Goal: Navigation & Orientation: Find specific page/section

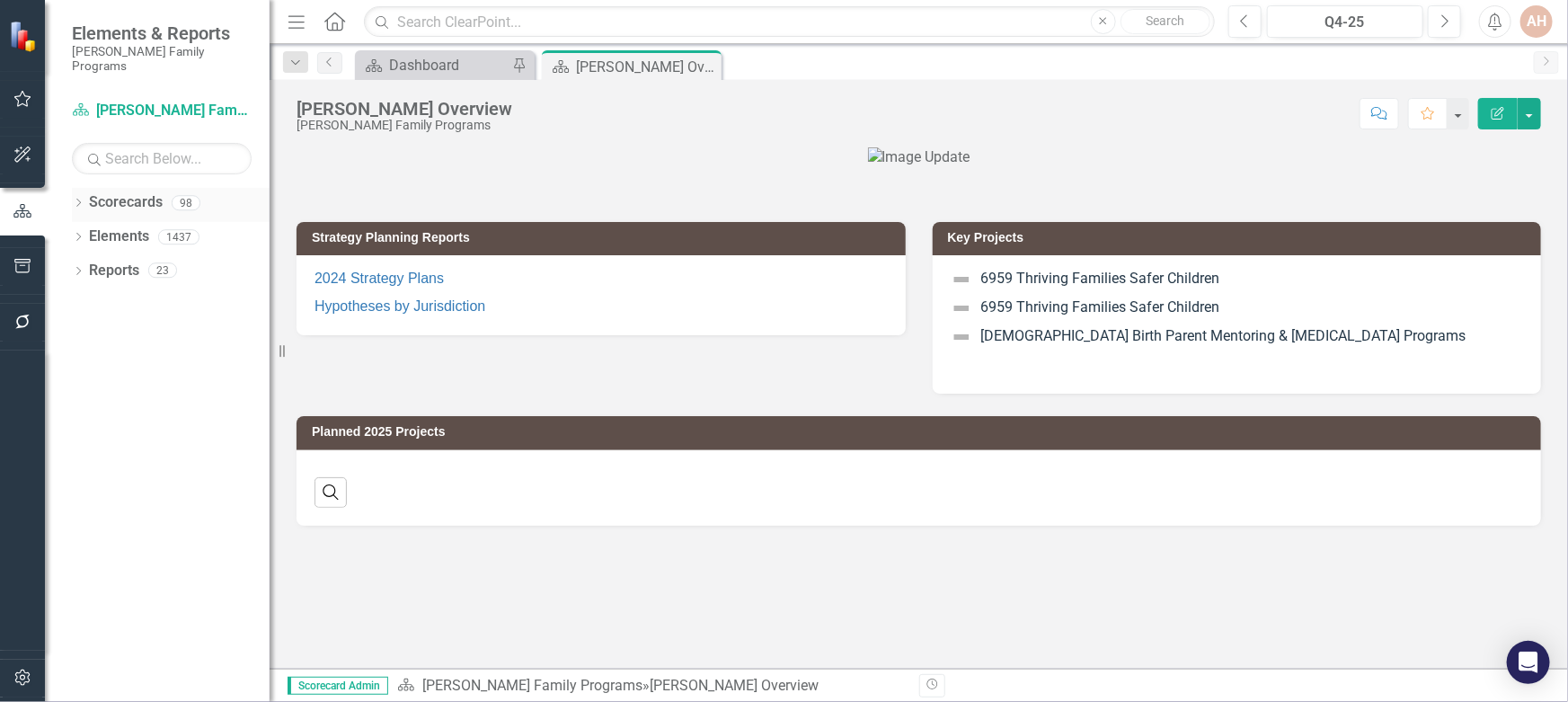
click at [77, 200] on icon "Dropdown" at bounding box center [78, 205] width 13 height 10
click at [90, 231] on icon "Dropdown" at bounding box center [87, 236] width 14 height 11
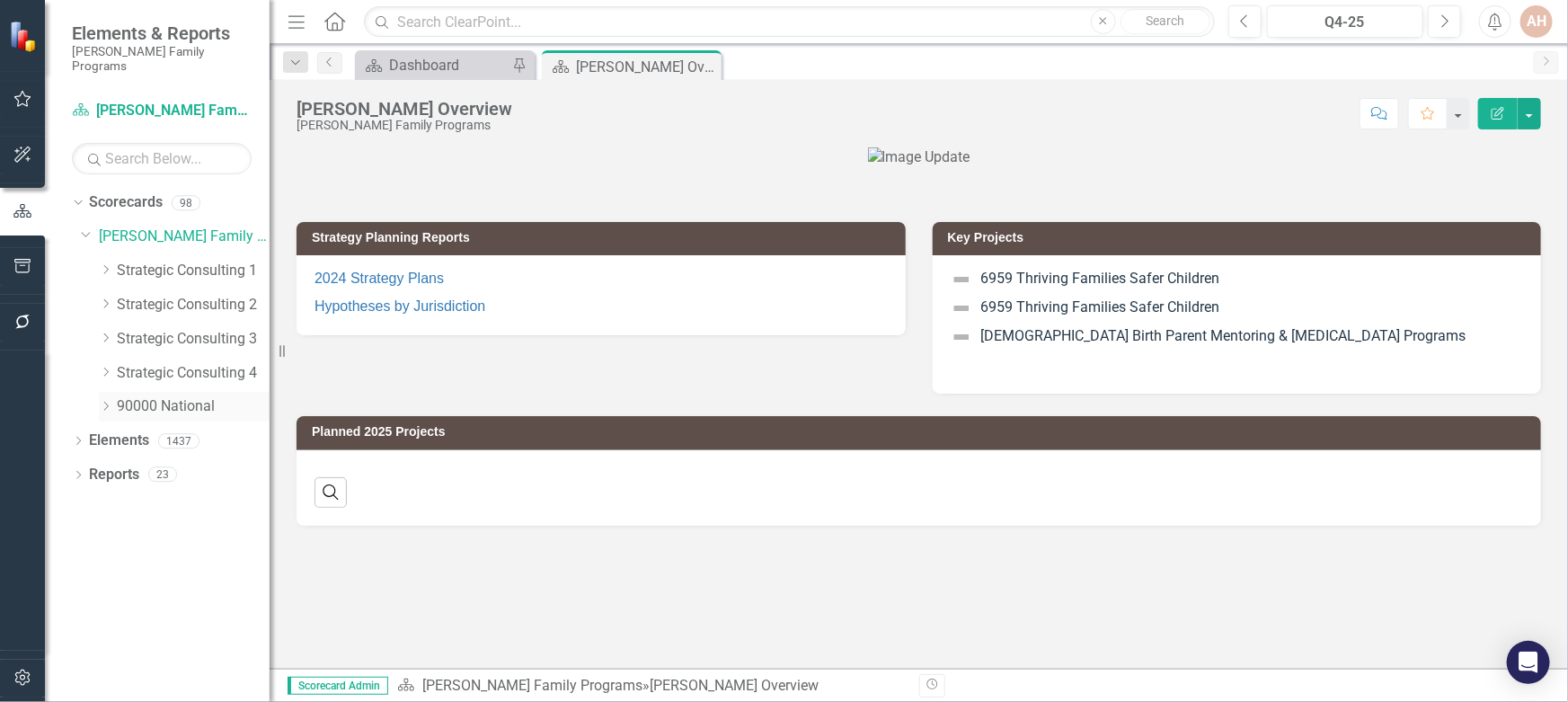
click at [101, 400] on icon "Dropdown" at bounding box center [106, 405] width 14 height 11
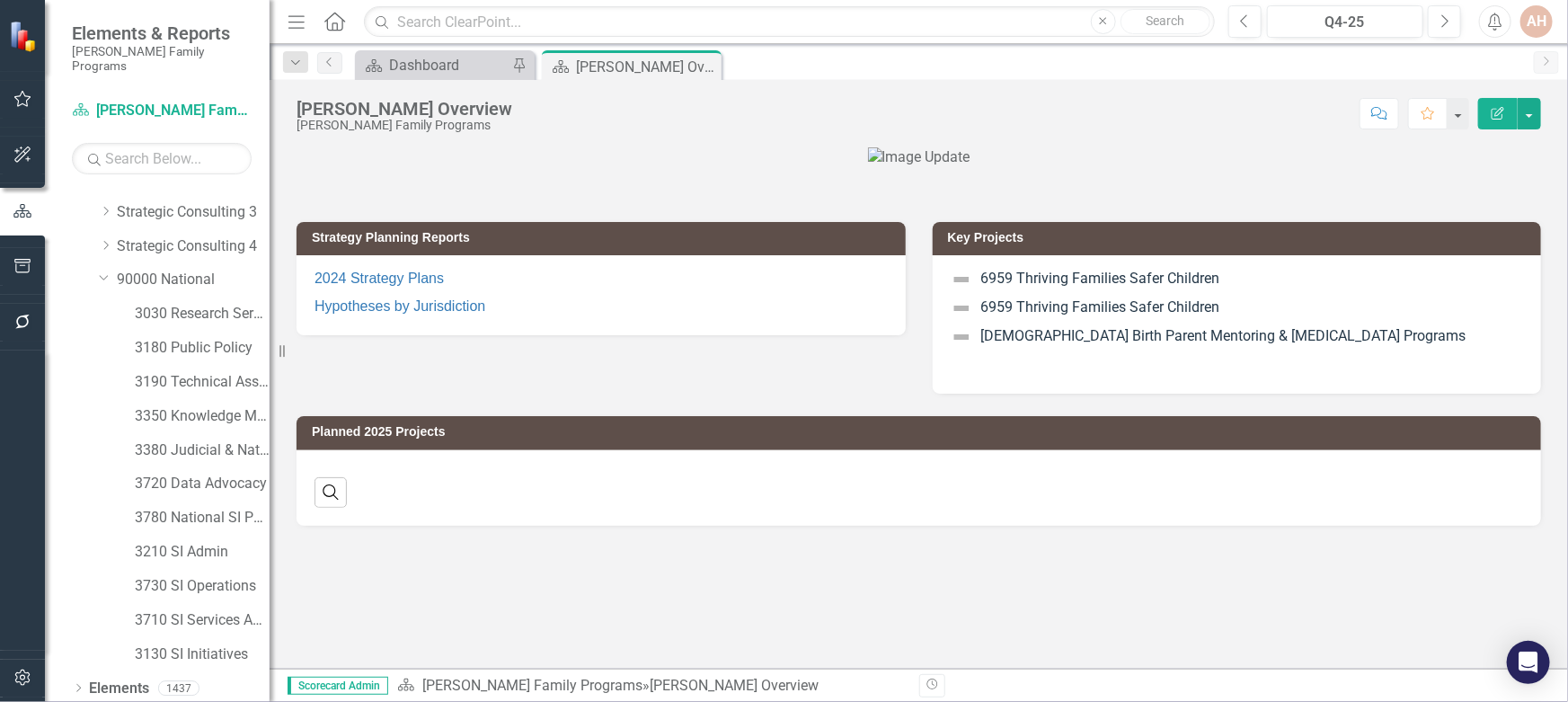
scroll to position [152, 0]
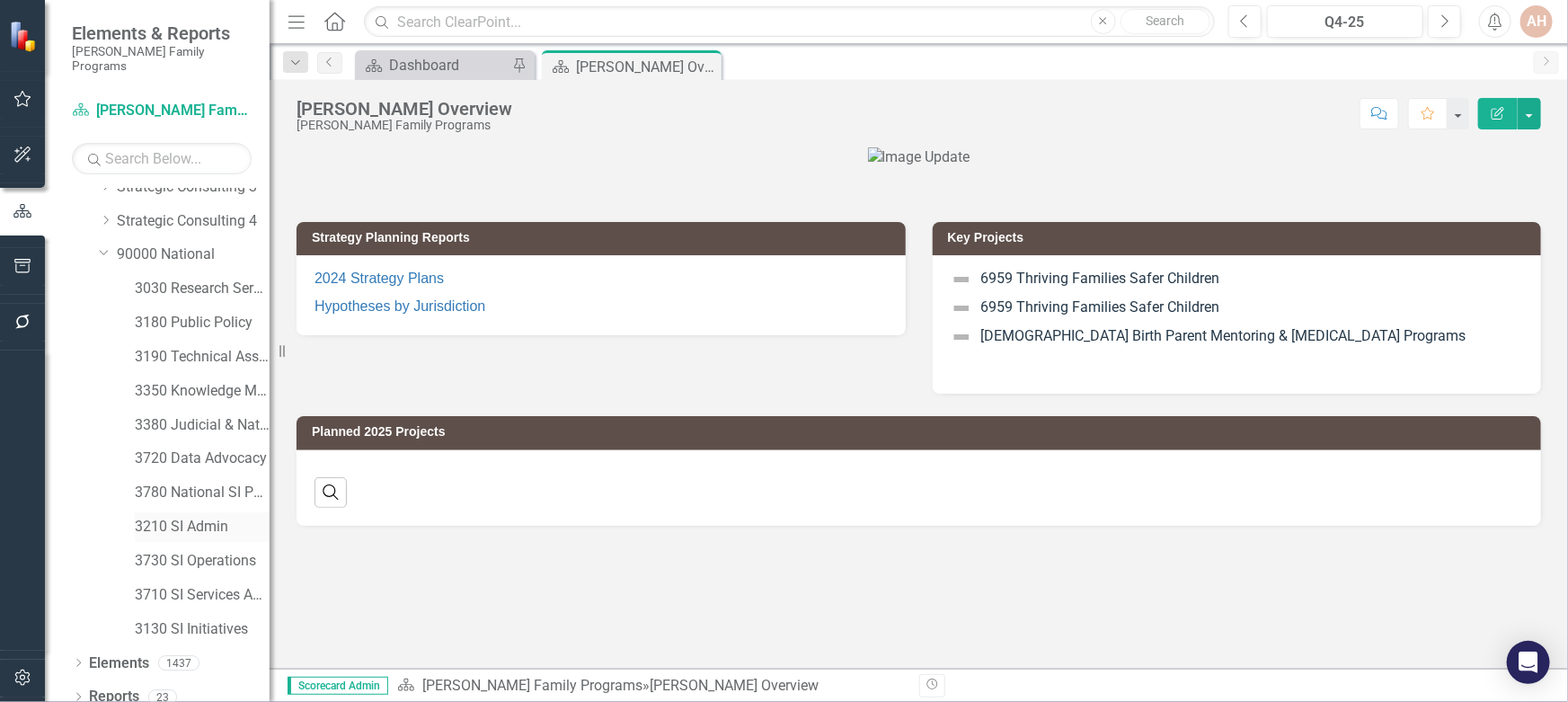
click at [188, 517] on link "3210 SI Admin" at bounding box center [202, 526] width 135 height 20
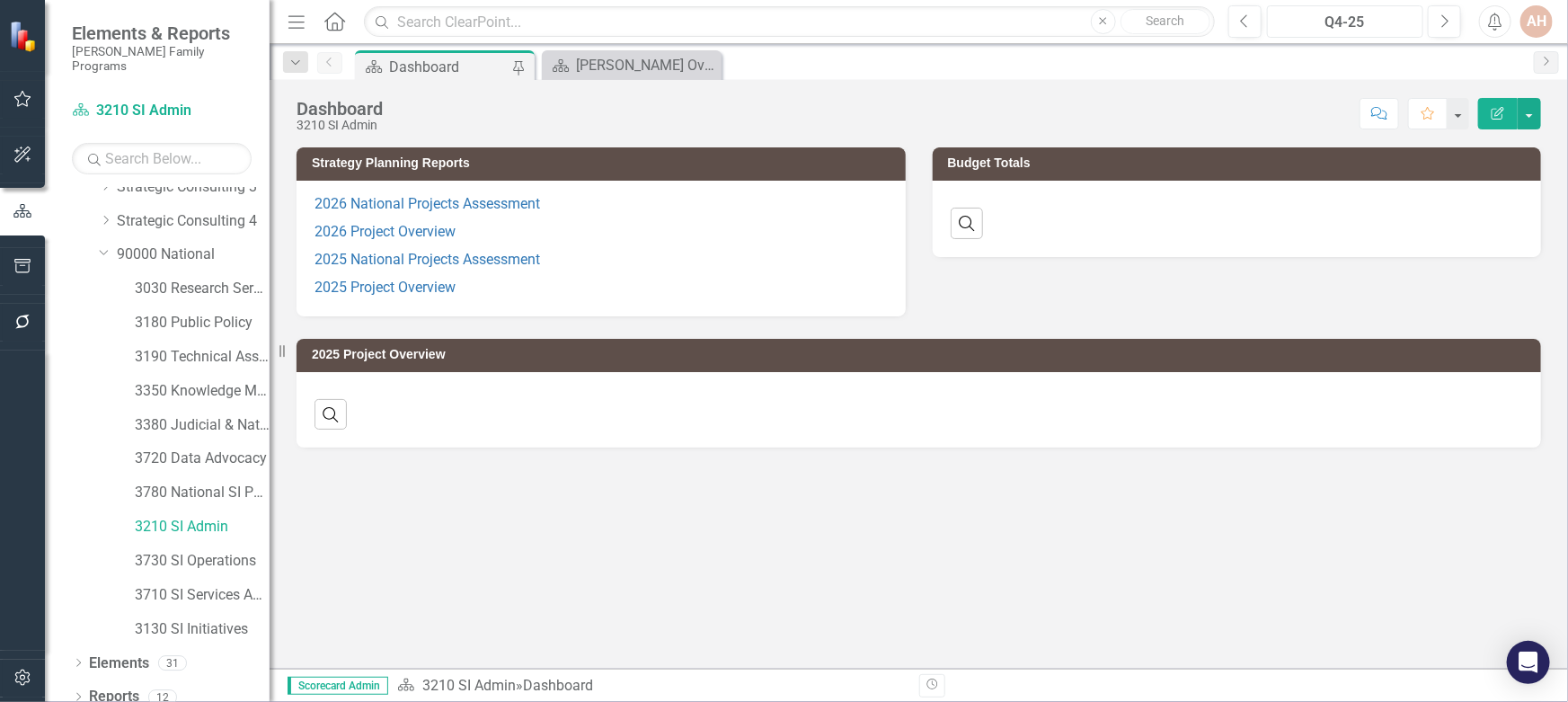
click at [1369, 25] on div "Q4-25" at bounding box center [1345, 22] width 144 height 21
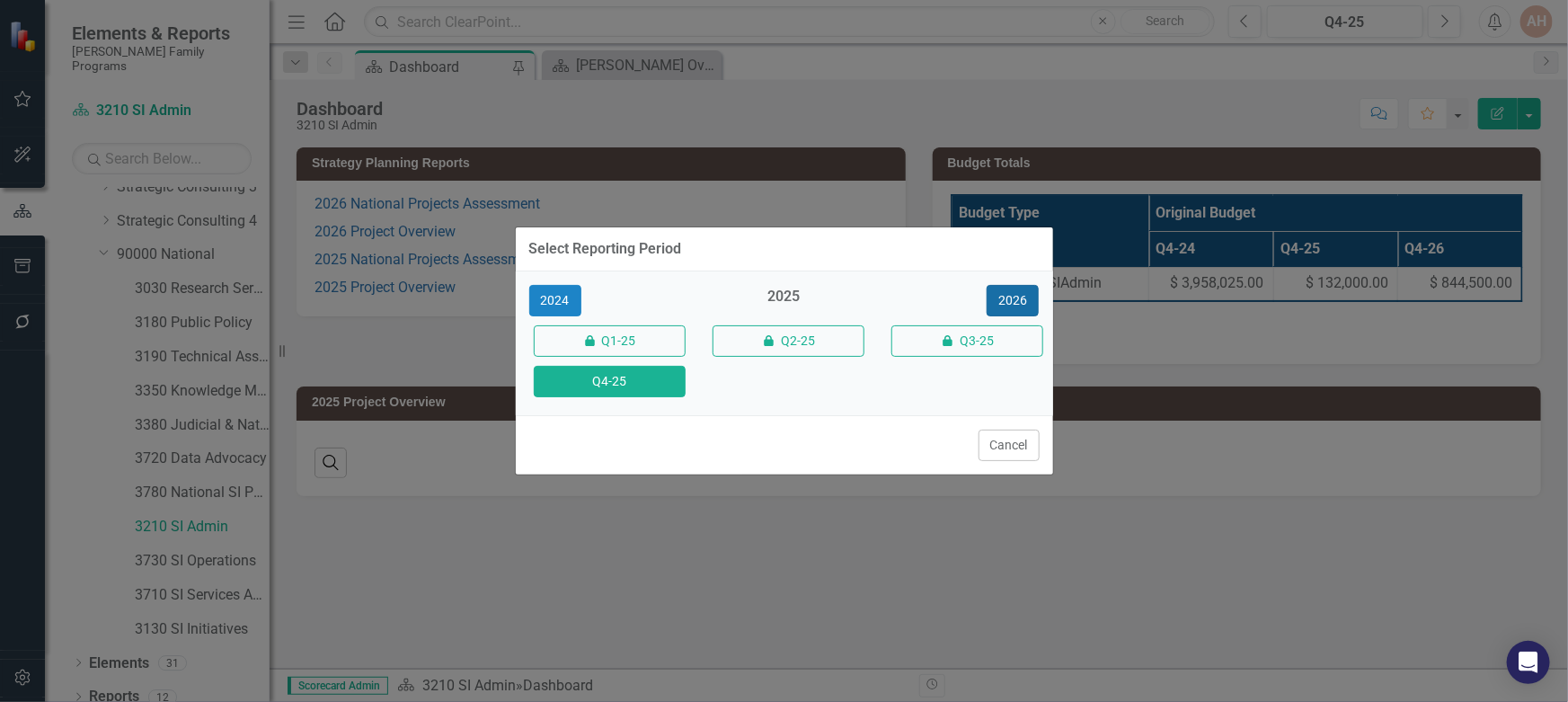
click at [1010, 291] on button "2026" at bounding box center [1012, 301] width 52 height 31
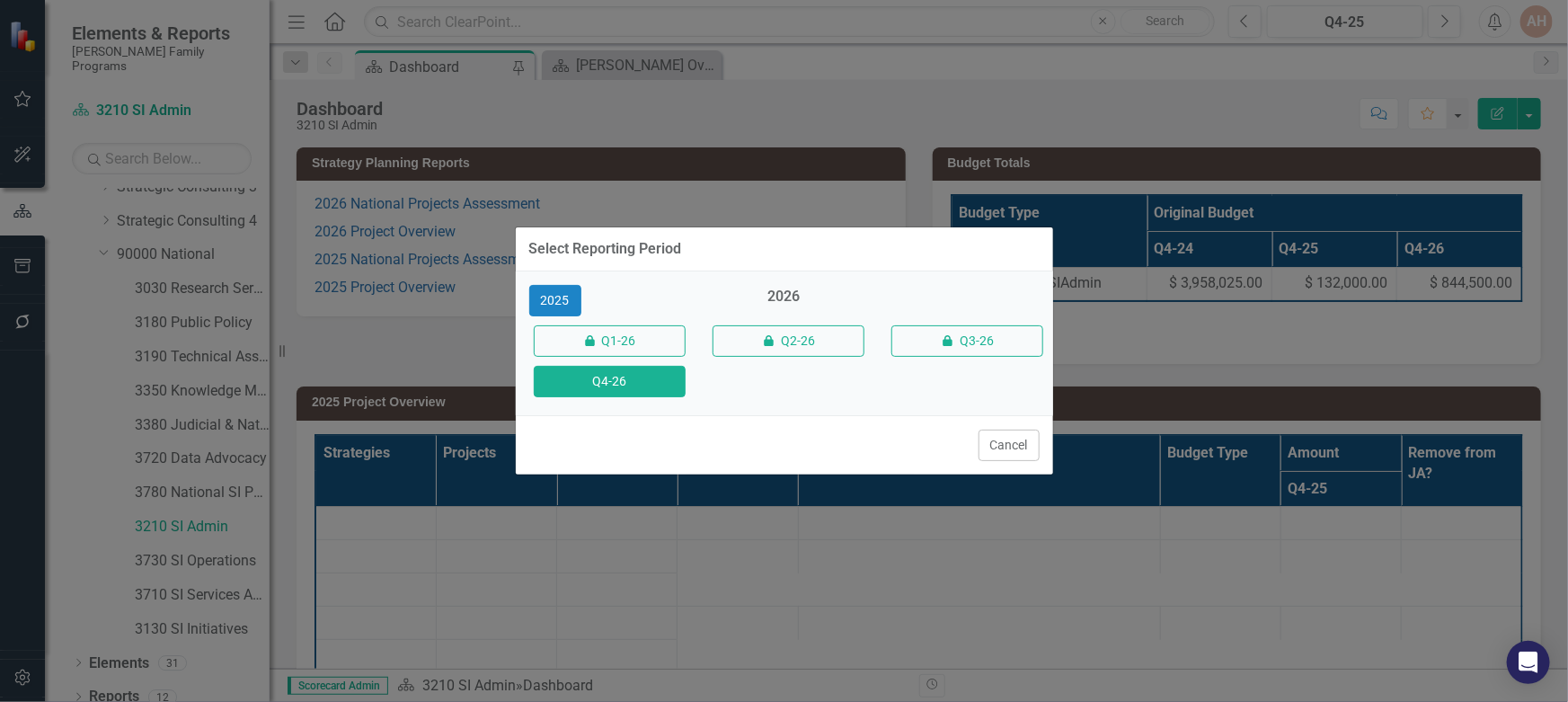
click at [578, 383] on button "Q4-26" at bounding box center [609, 381] width 152 height 31
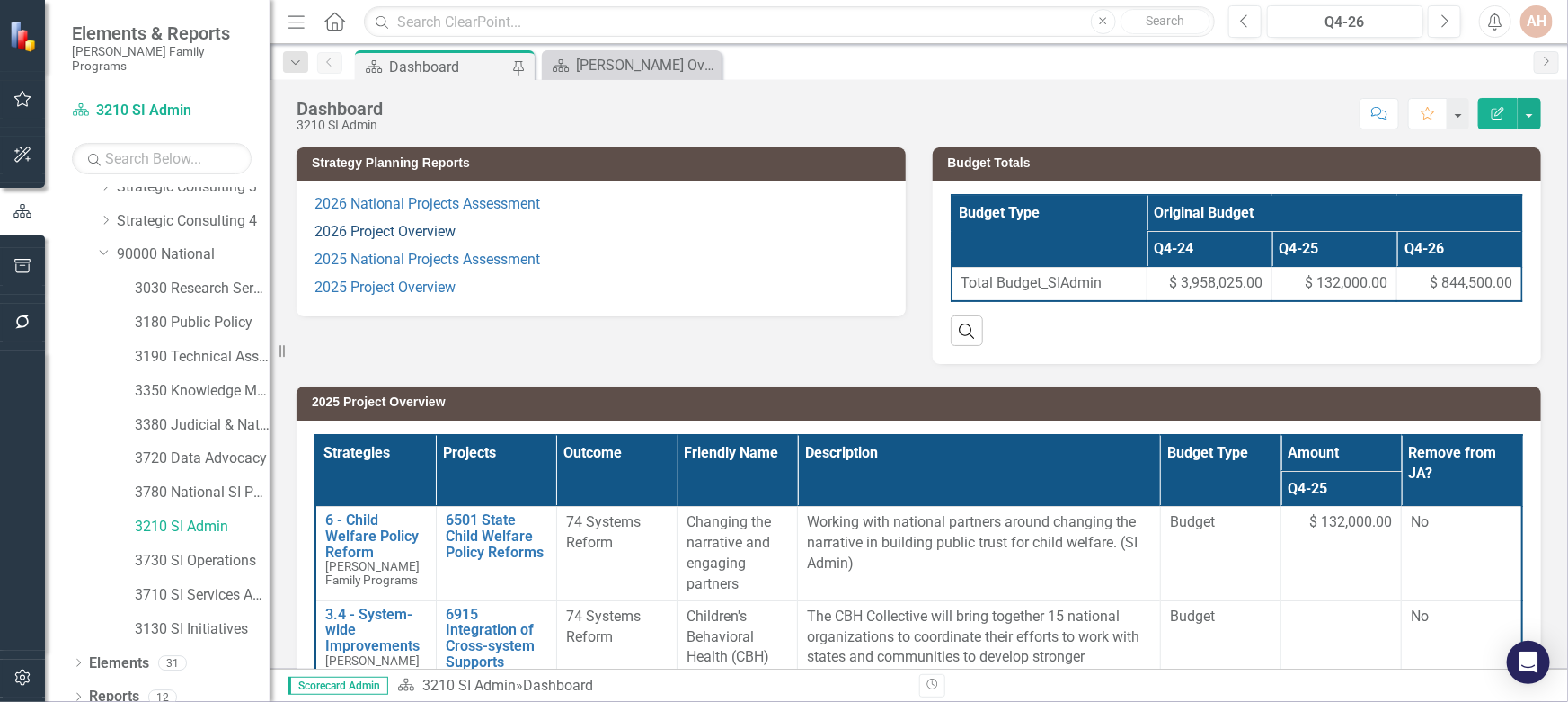
click at [369, 234] on link "2026 Project Overview" at bounding box center [384, 232] width 141 height 17
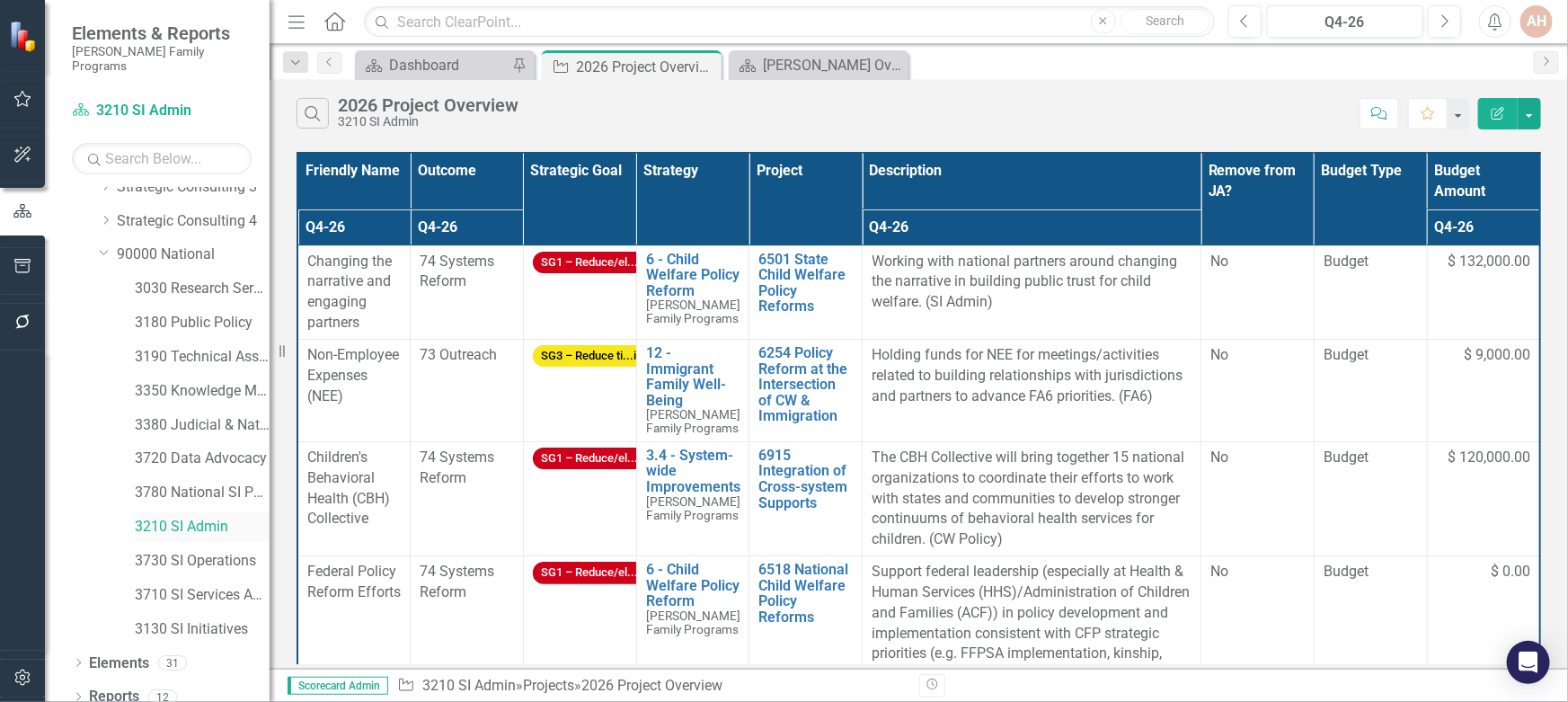
click at [176, 517] on link "3210 SI Admin" at bounding box center [202, 526] width 135 height 20
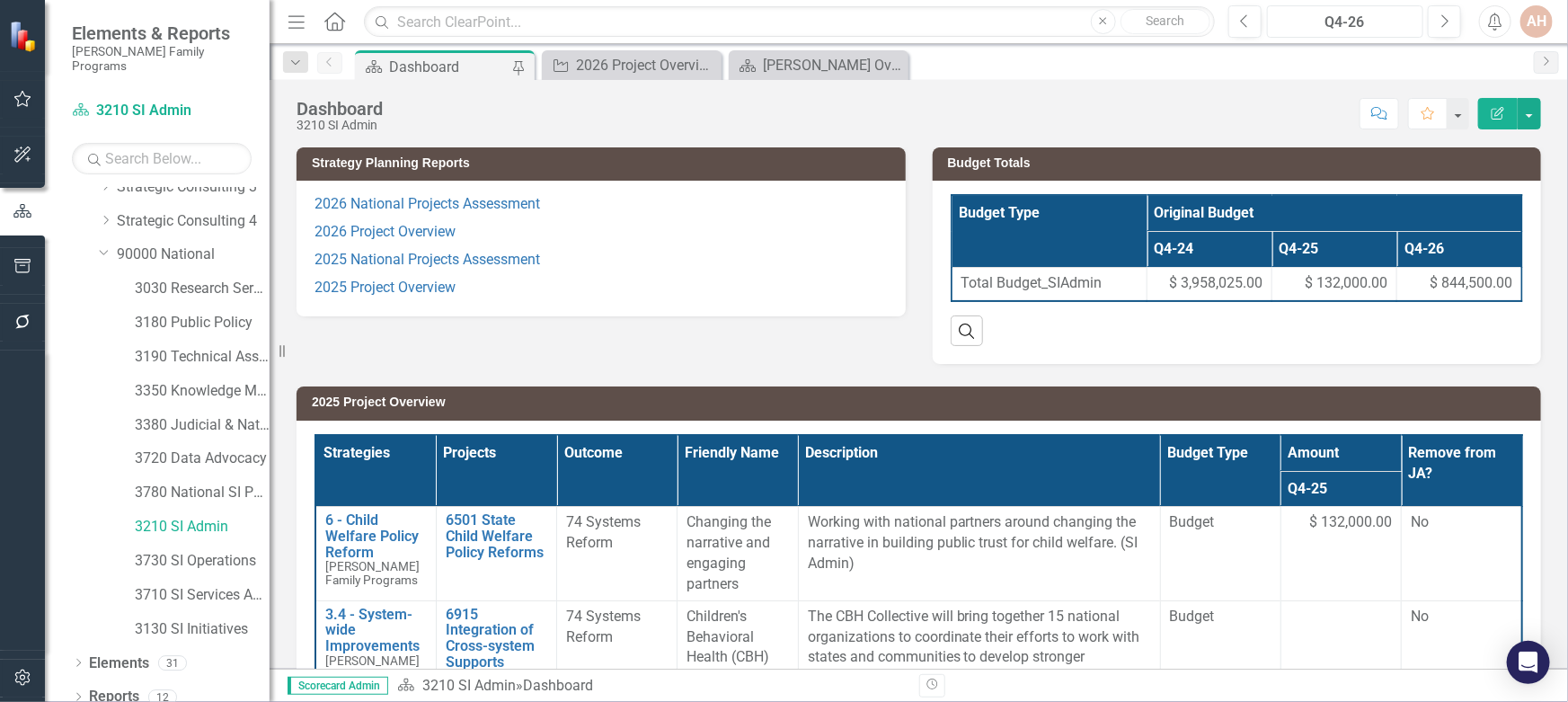
click at [1333, 24] on div "Q4-26" at bounding box center [1345, 22] width 144 height 21
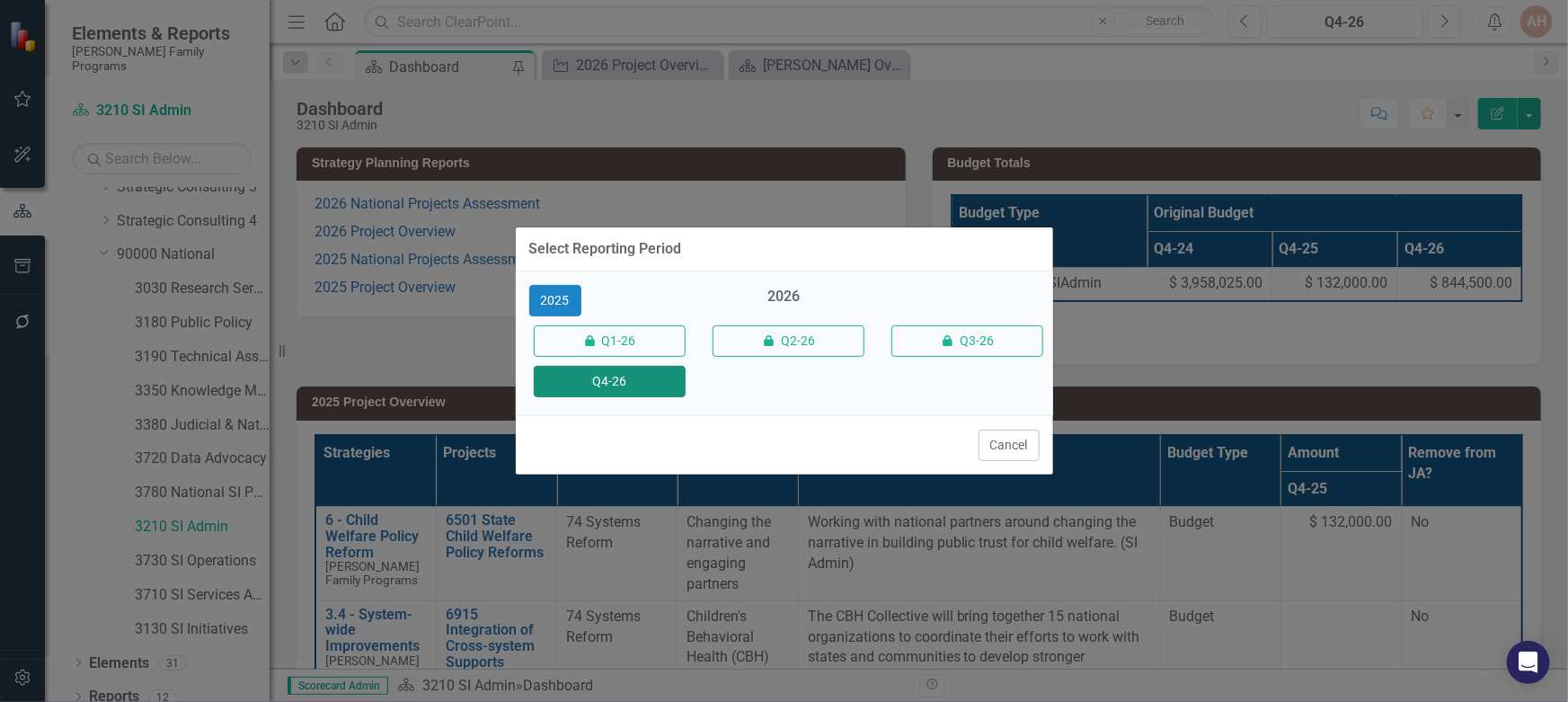
click at [630, 372] on button "Q4-26" at bounding box center [609, 381] width 152 height 31
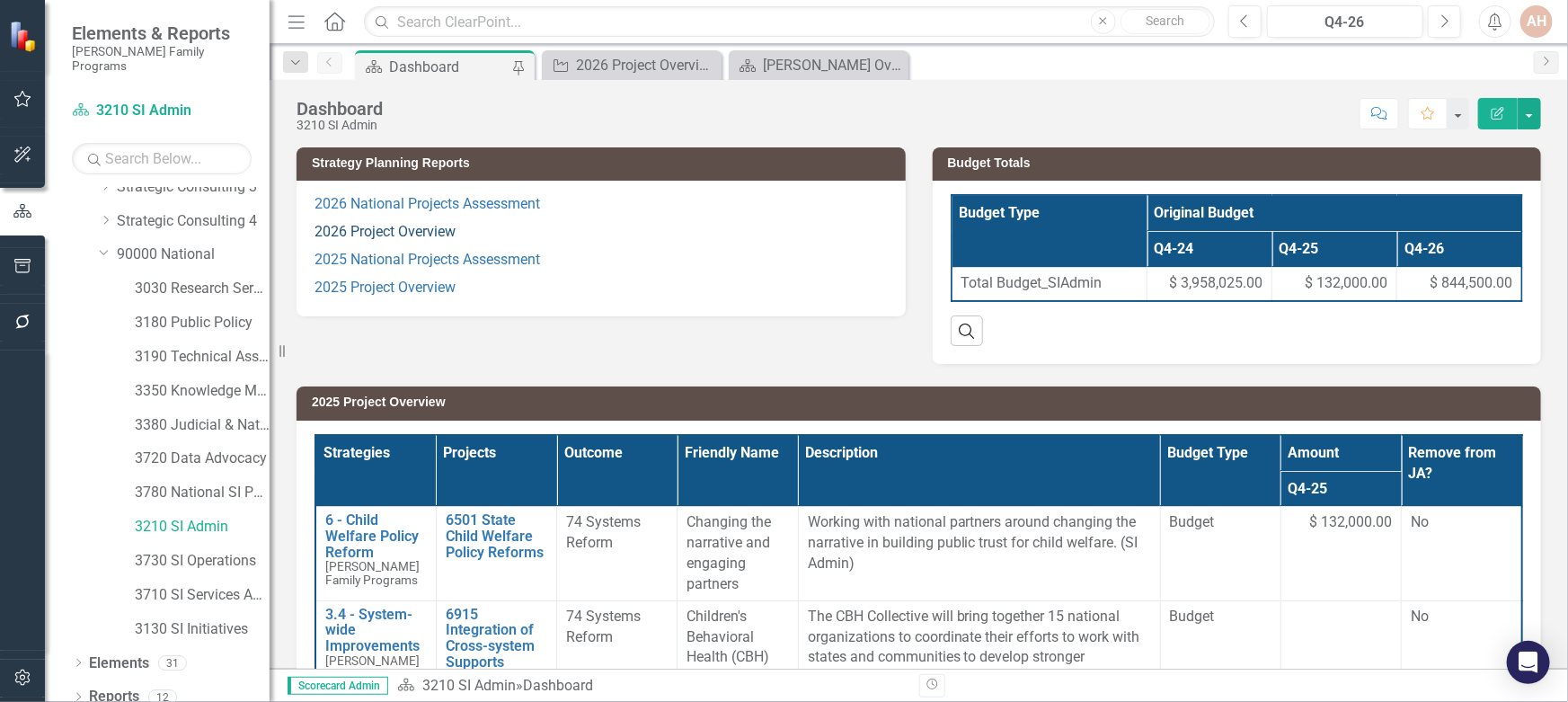
click at [374, 232] on link "2026 Project Overview" at bounding box center [384, 232] width 141 height 17
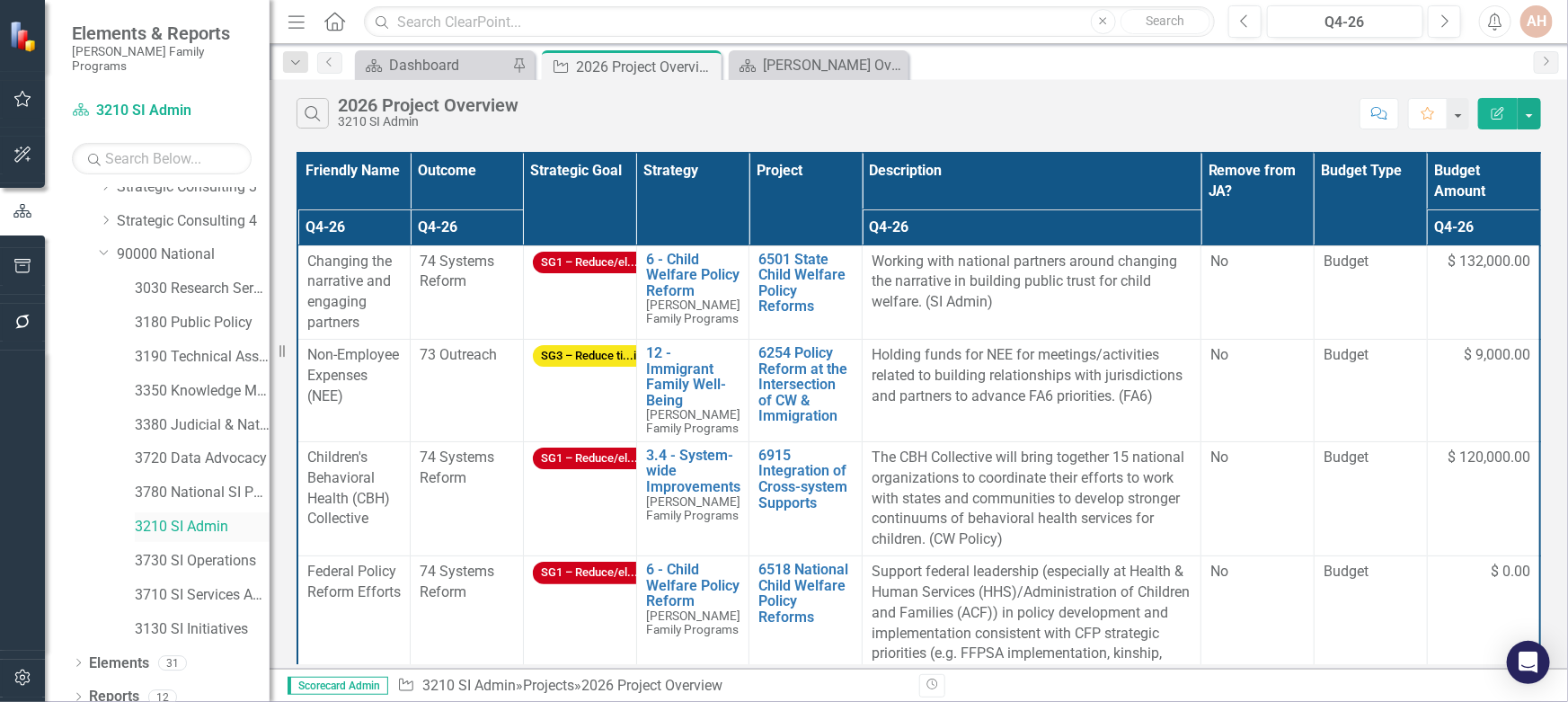
click at [198, 517] on link "3210 SI Admin" at bounding box center [202, 526] width 135 height 20
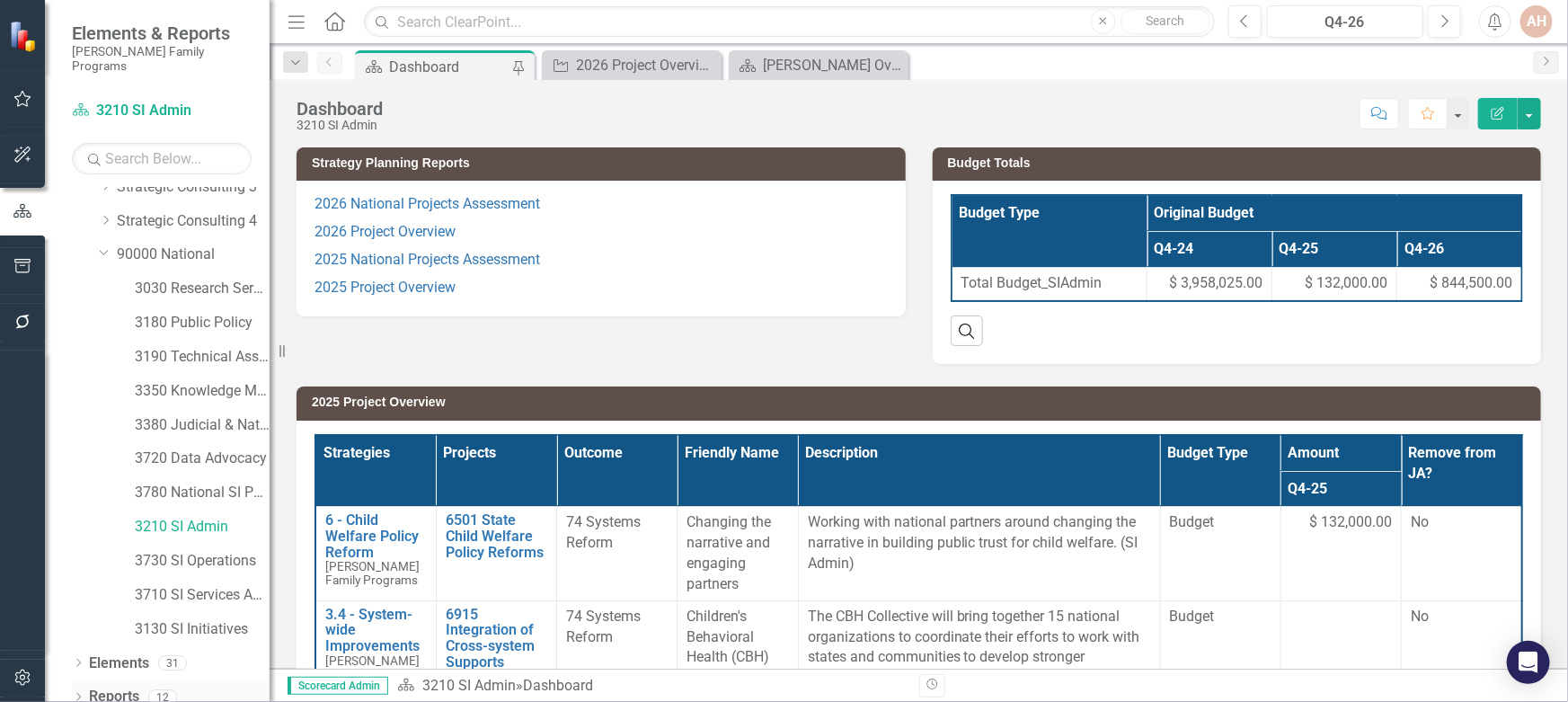
click at [80, 692] on div "Dropdown" at bounding box center [78, 700] width 13 height 16
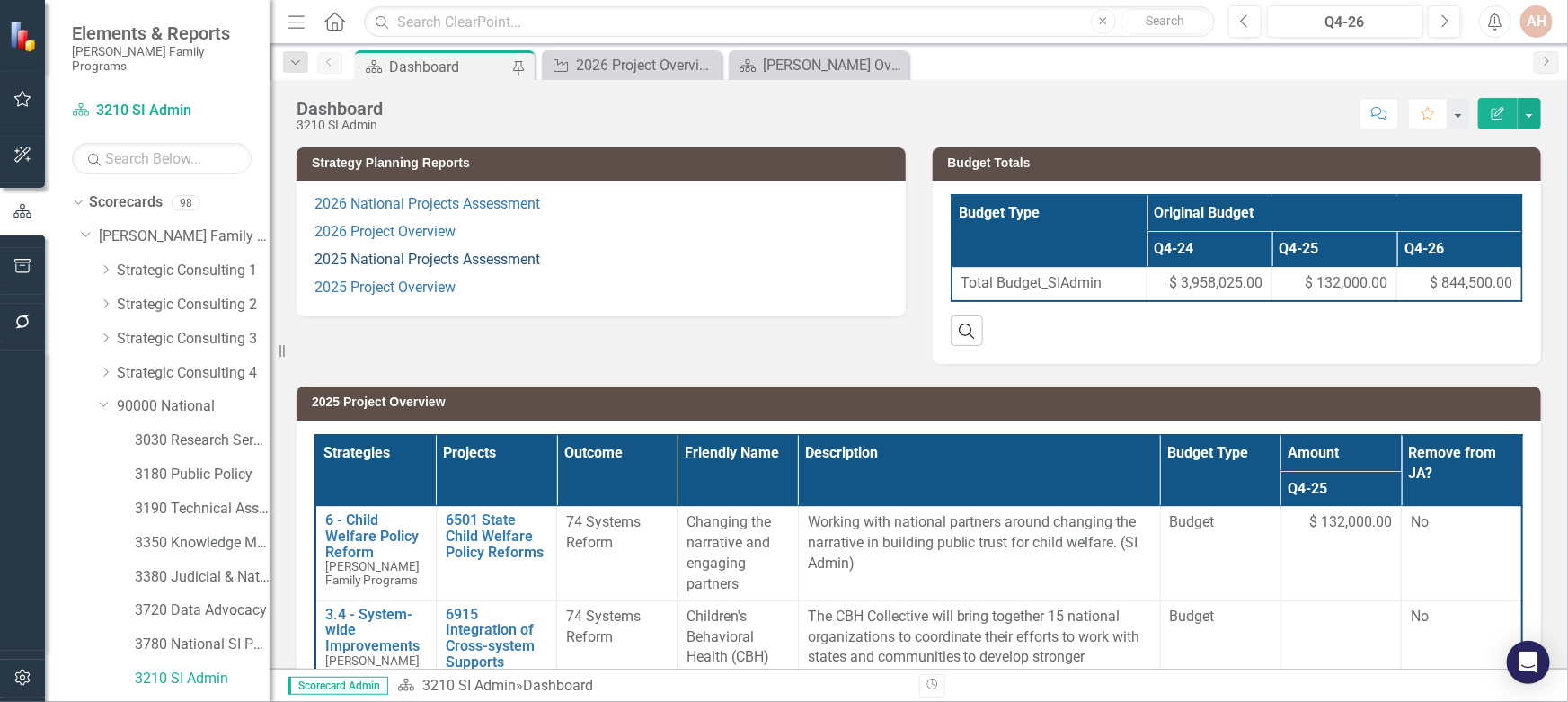
click at [368, 263] on link "2025 National Projects Assessment" at bounding box center [427, 260] width 226 height 17
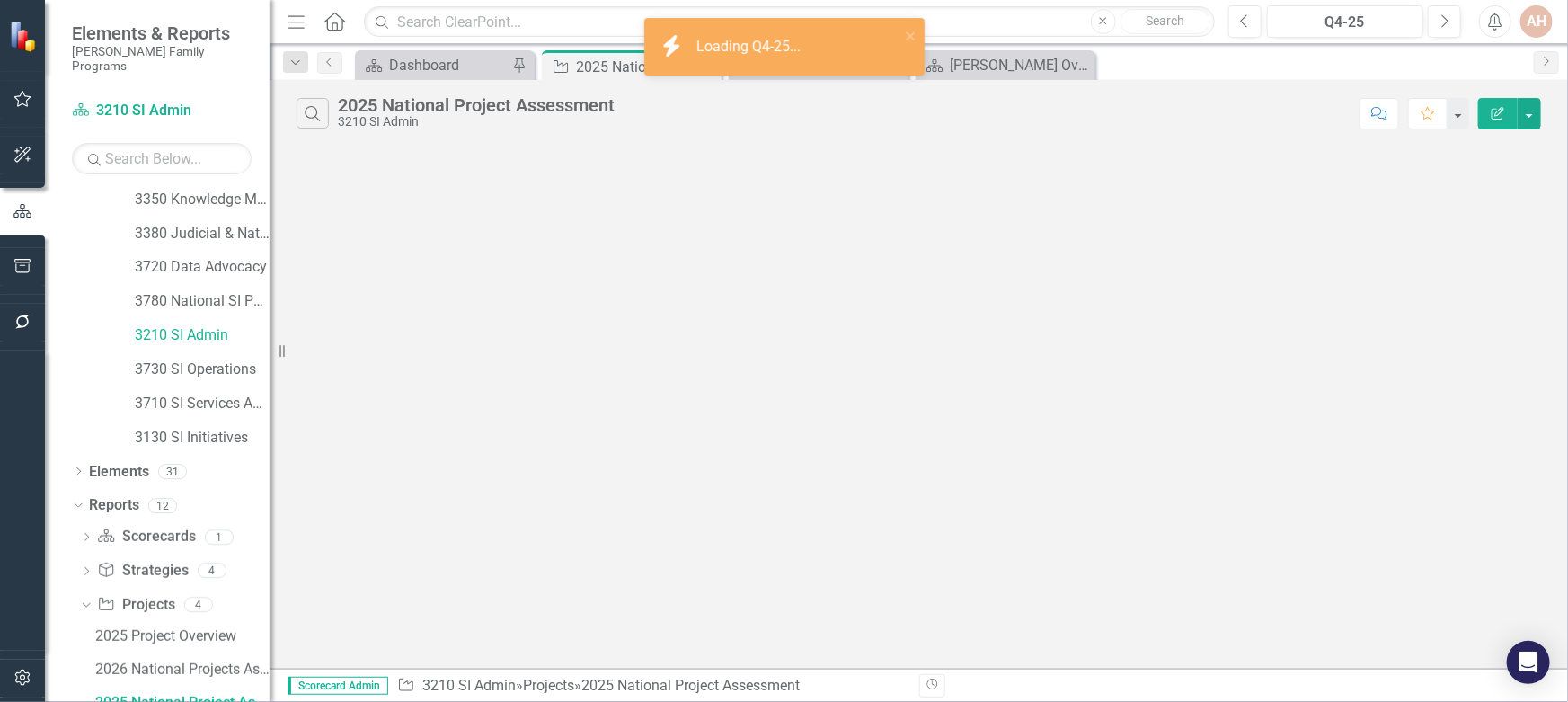
scroll to position [342, 0]
